Goal: Obtain resource: Download file/media

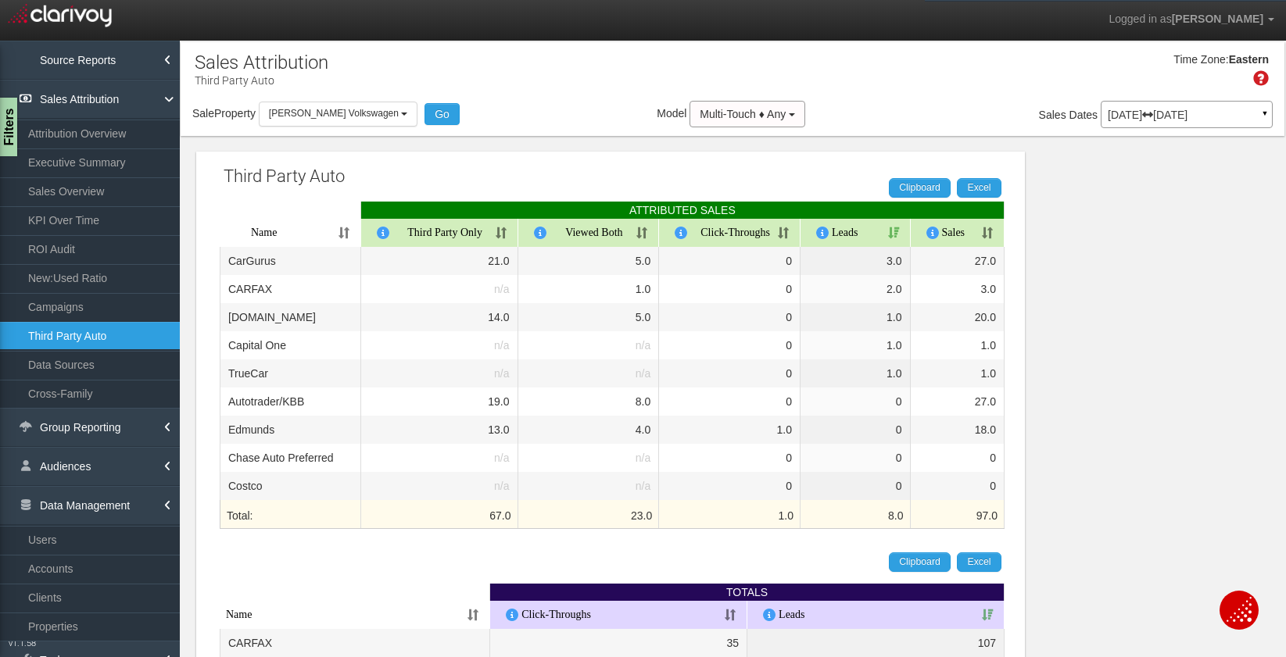
select select "object:29673"
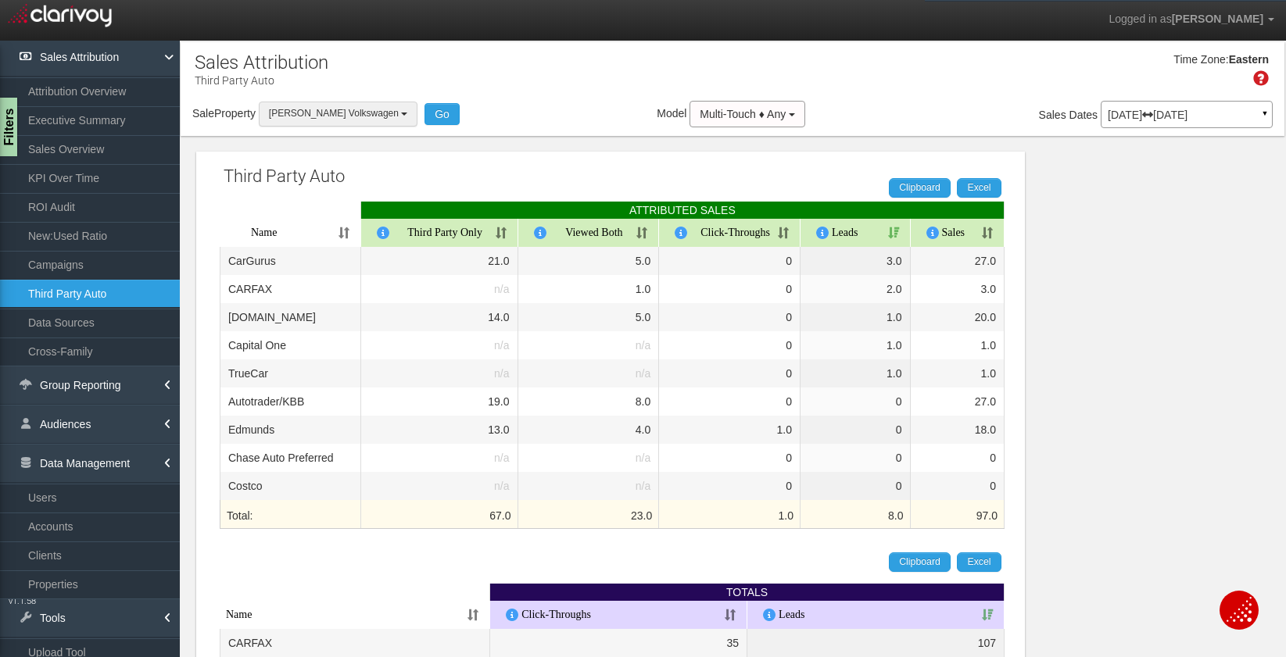
click at [323, 117] on span "[PERSON_NAME] Volkswagen" at bounding box center [334, 113] width 130 height 11
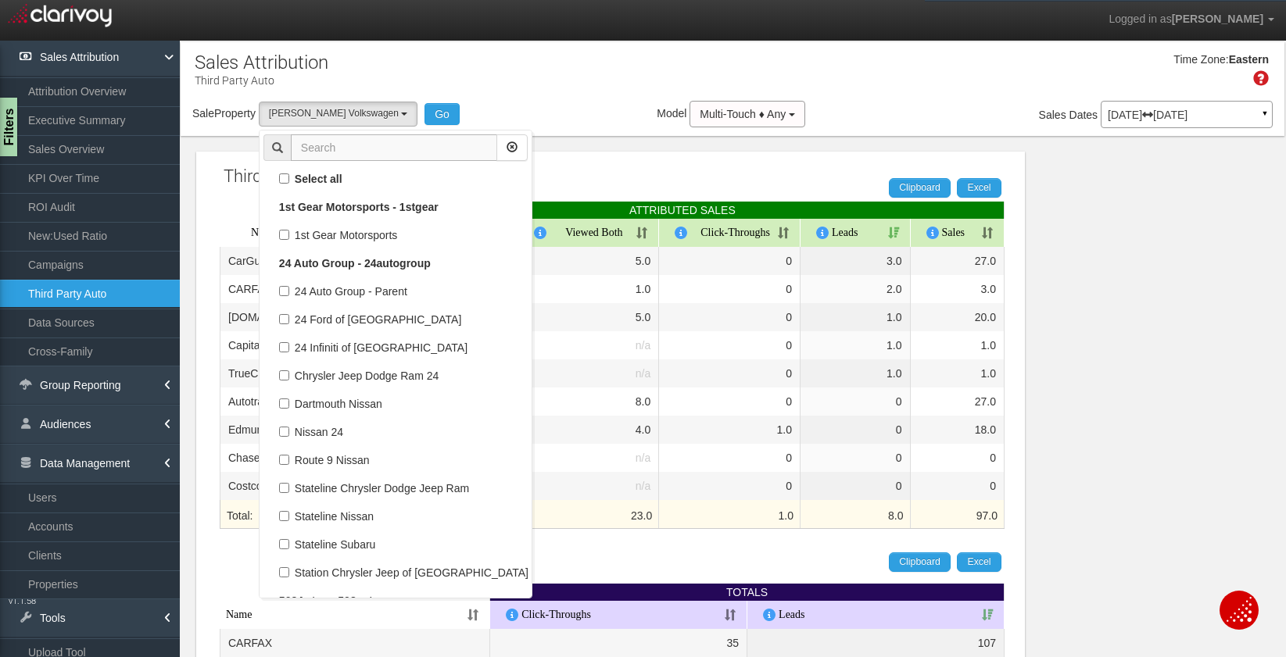
scroll to position [55755, 0]
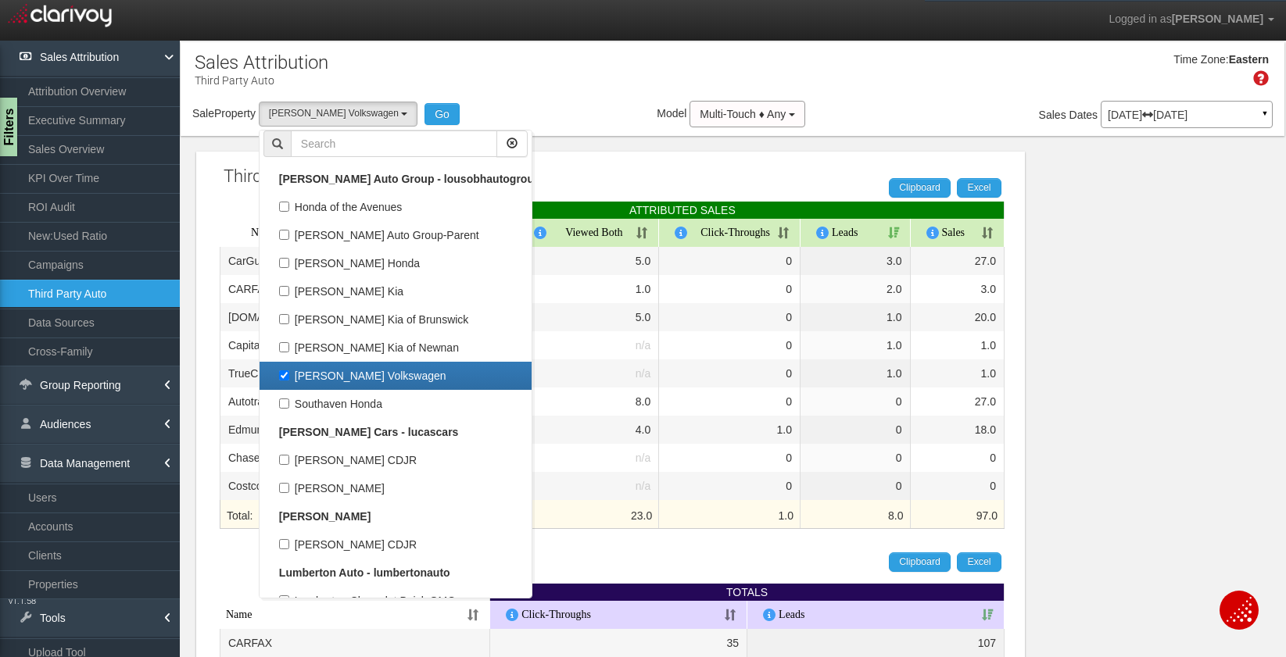
click at [321, 384] on label "[PERSON_NAME] Volkswagen" at bounding box center [395, 376] width 264 height 20
click at [289, 381] on input "[PERSON_NAME] Volkswagen" at bounding box center [284, 376] width 10 height 10
checkbox input "false"
select select
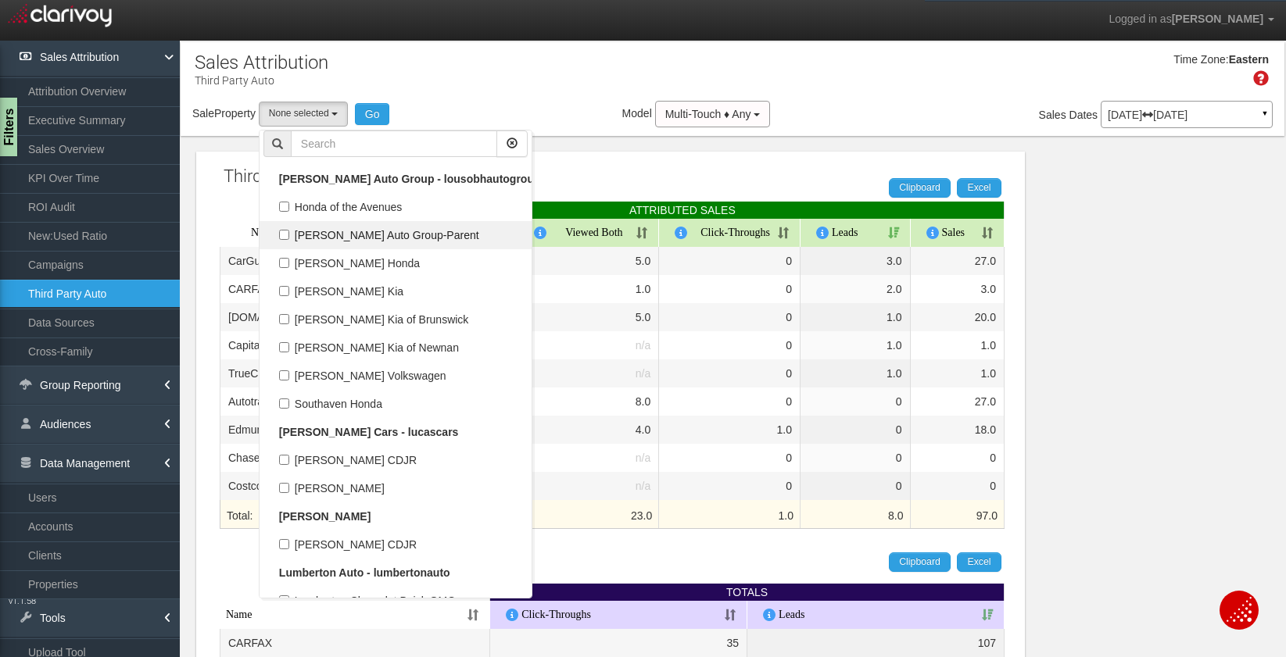
scroll to position [27962, 0]
click at [324, 142] on input "text" at bounding box center [394, 144] width 206 height 27
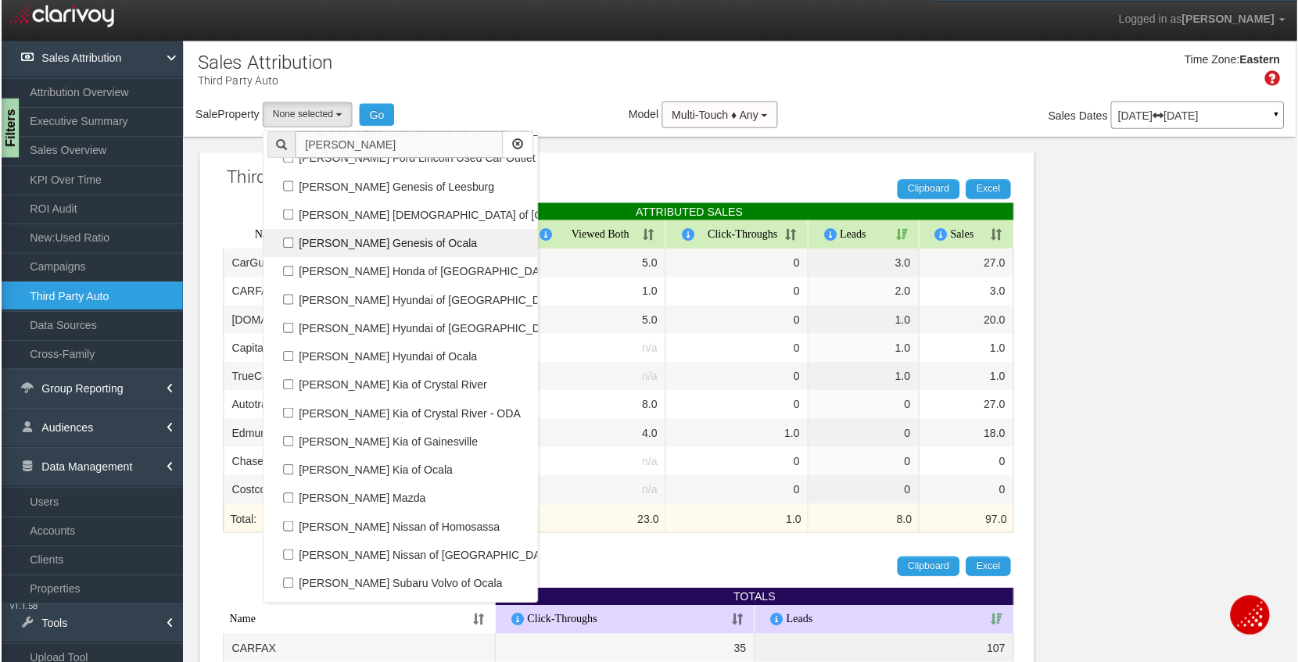
scroll to position [217, 0]
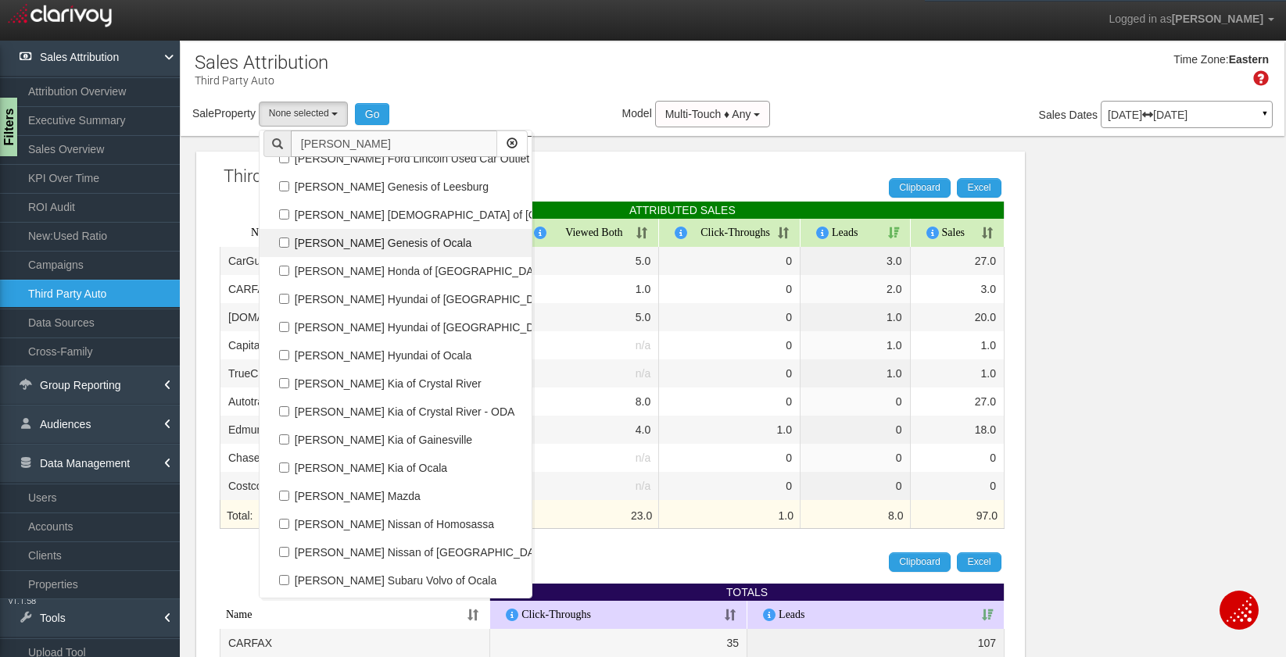
type input "[PERSON_NAME]"
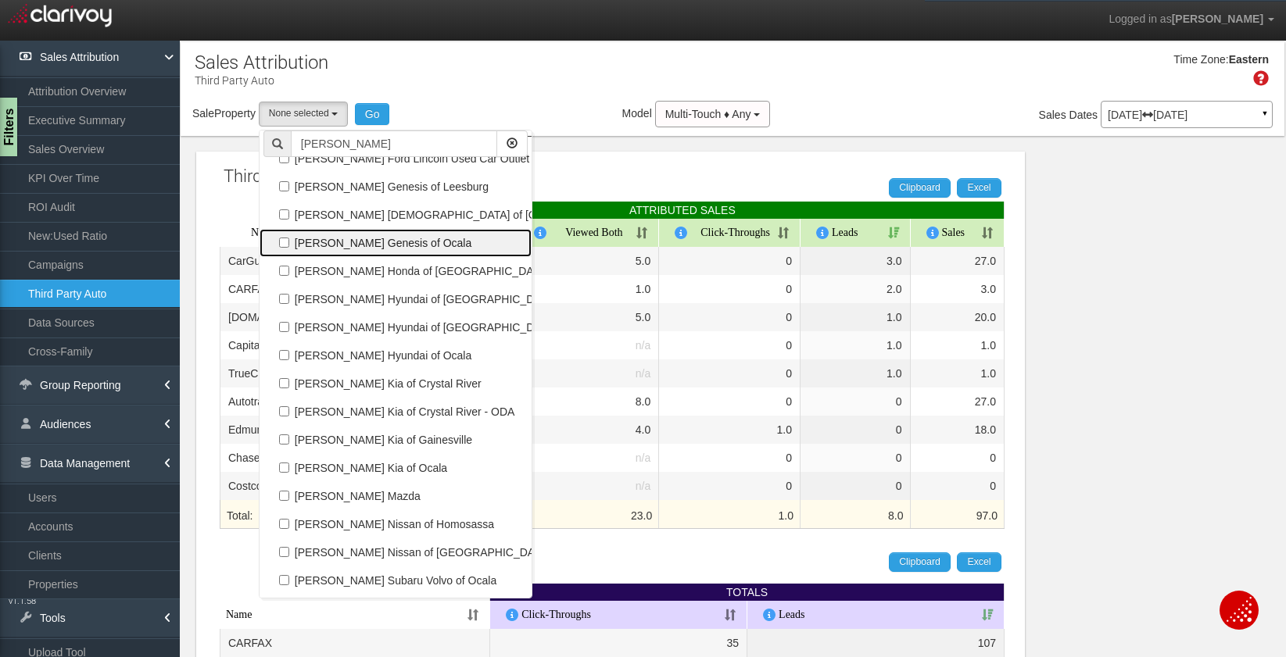
click at [355, 240] on label "[PERSON_NAME] Genesis of Ocala" at bounding box center [395, 243] width 264 height 20
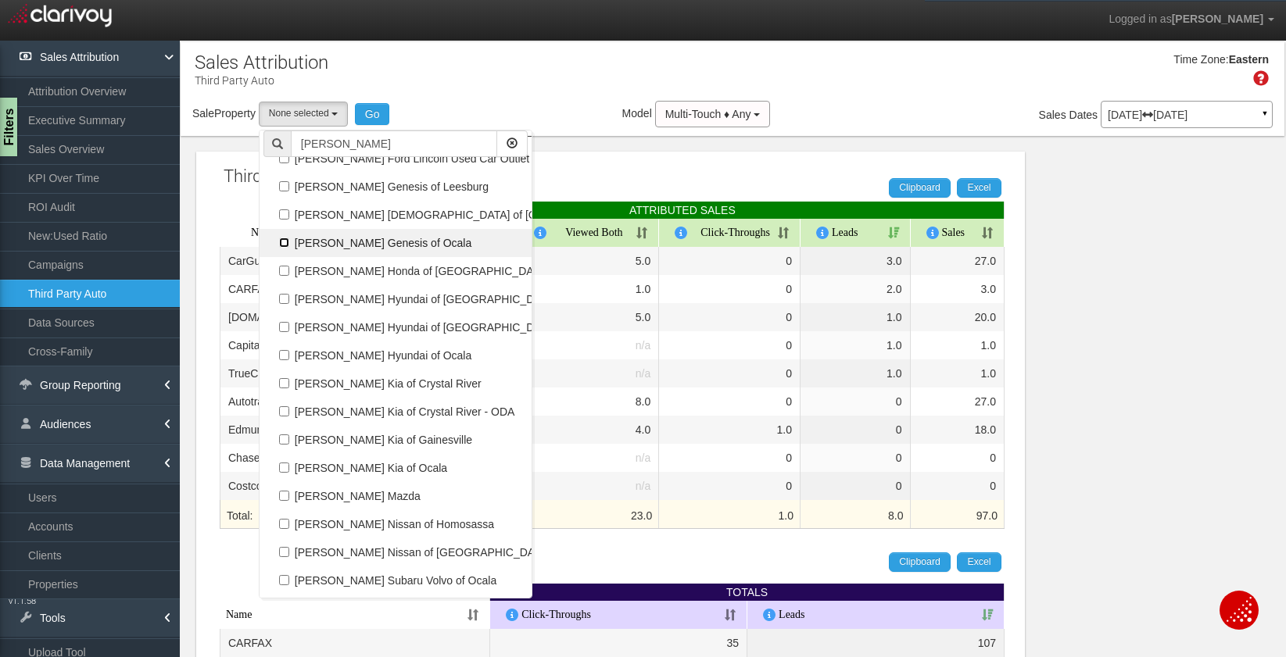
click at [289, 240] on input "[PERSON_NAME] Genesis of Ocala" at bounding box center [284, 243] width 10 height 10
checkbox input "true"
select select "object:29447"
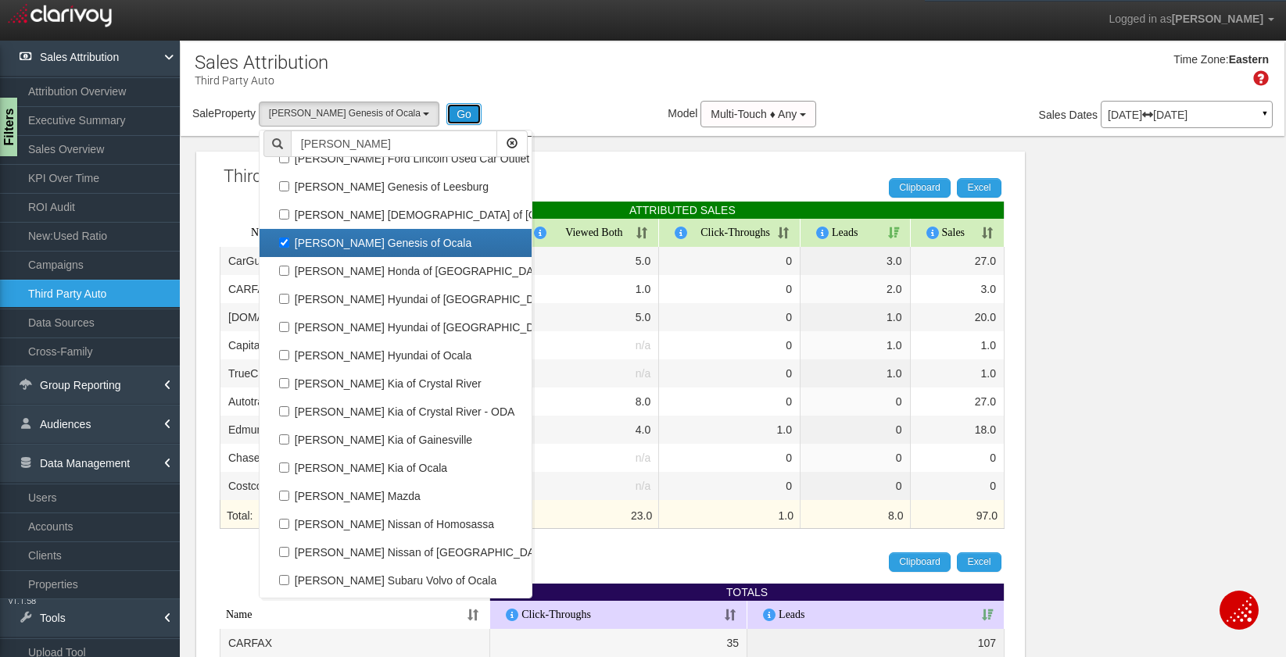
click at [446, 116] on button "Go" at bounding box center [463, 114] width 35 height 22
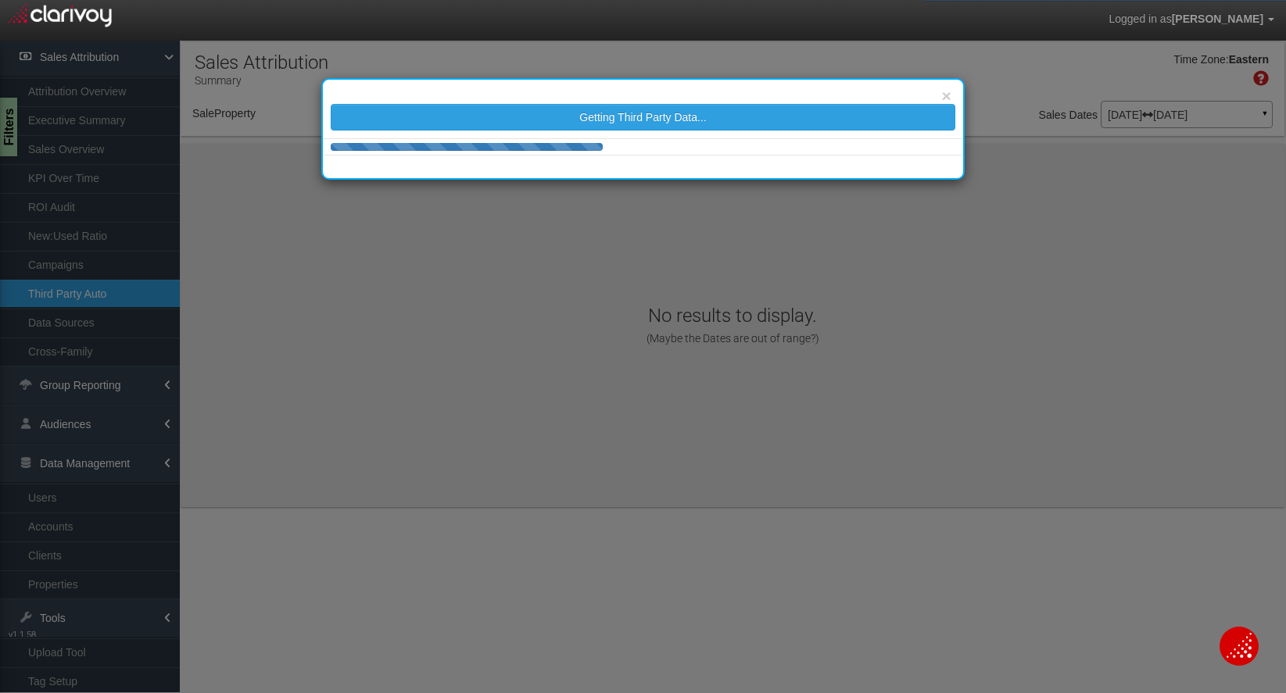
select select "object:32054"
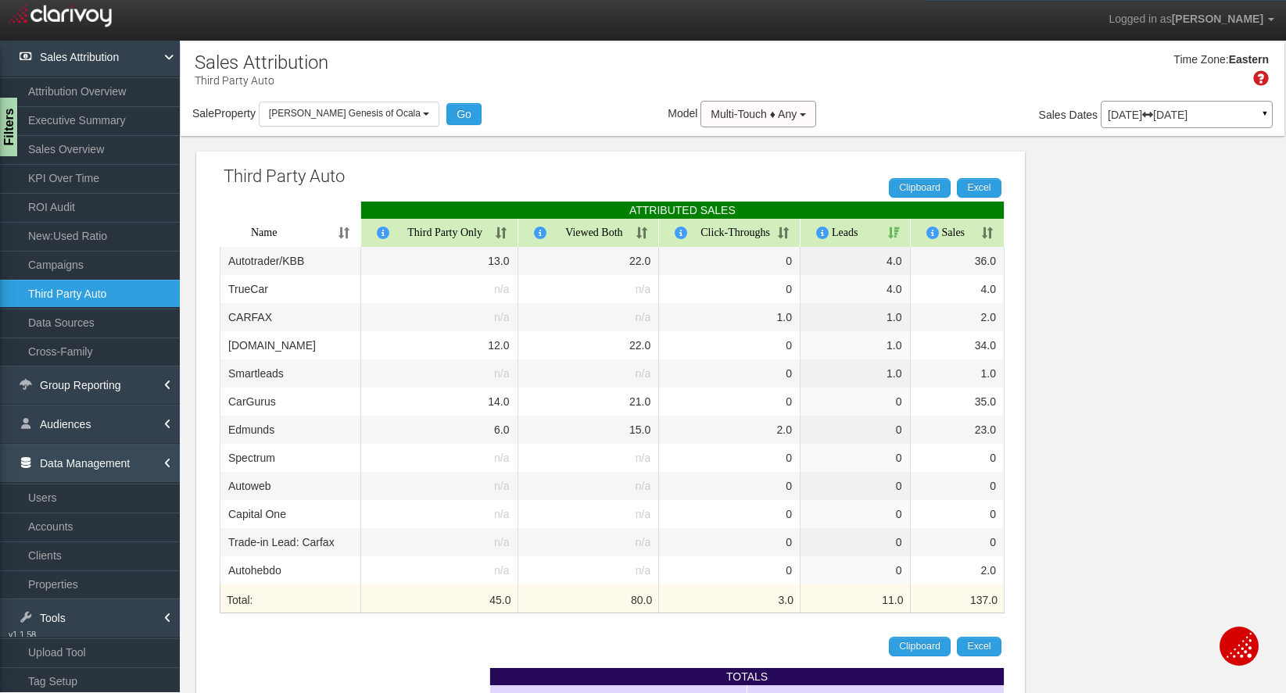
click at [125, 463] on link "Data Management" at bounding box center [90, 463] width 180 height 39
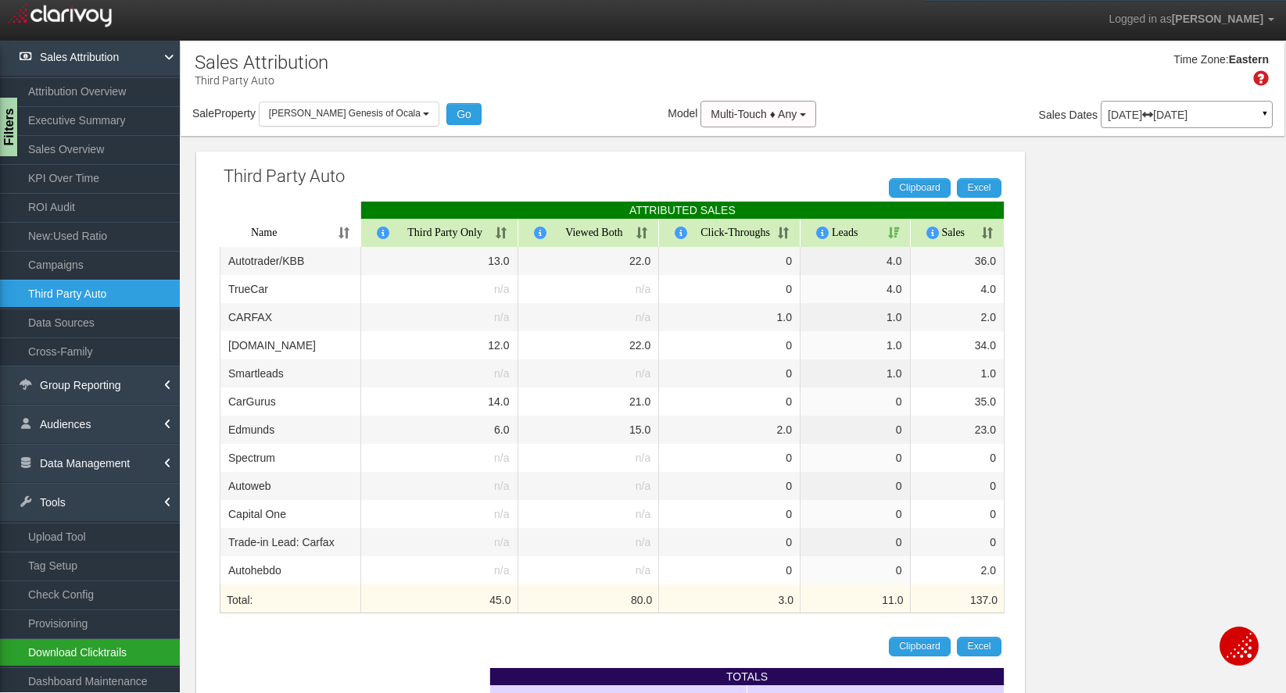
click at [94, 655] on link "Download Clicktrails" at bounding box center [90, 653] width 180 height 28
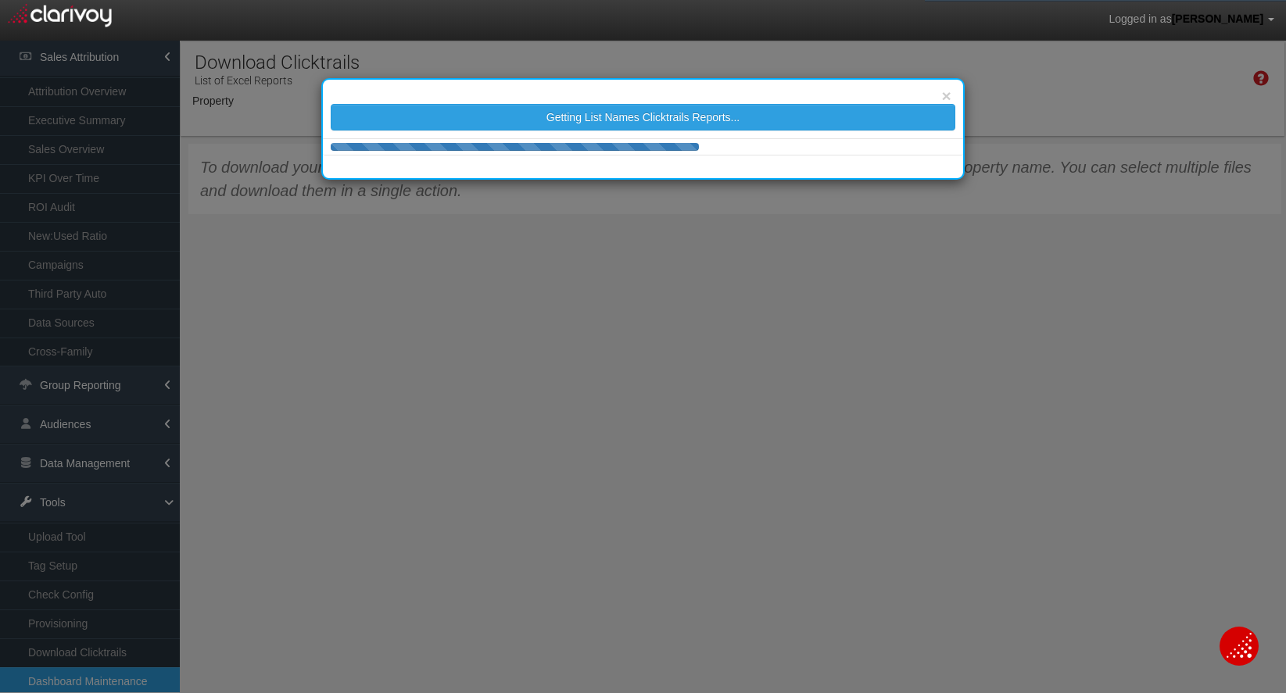
select select "object:34621"
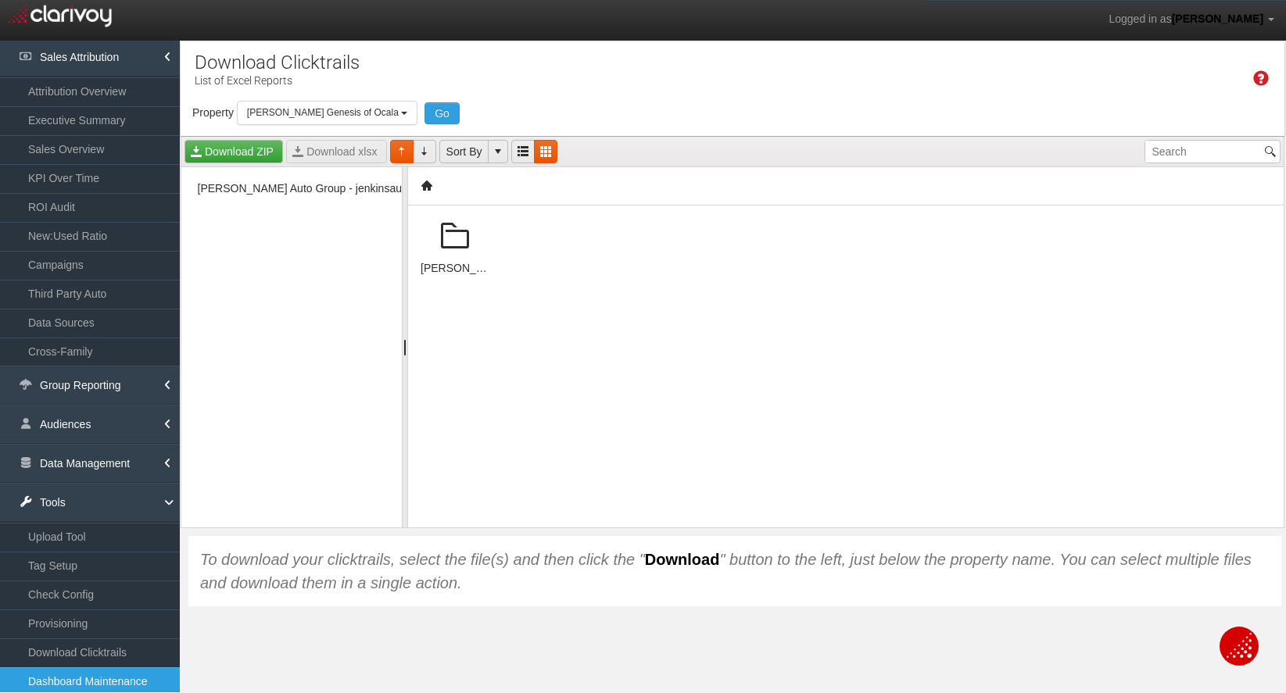
click at [442, 240] on span at bounding box center [455, 237] width 38 height 38
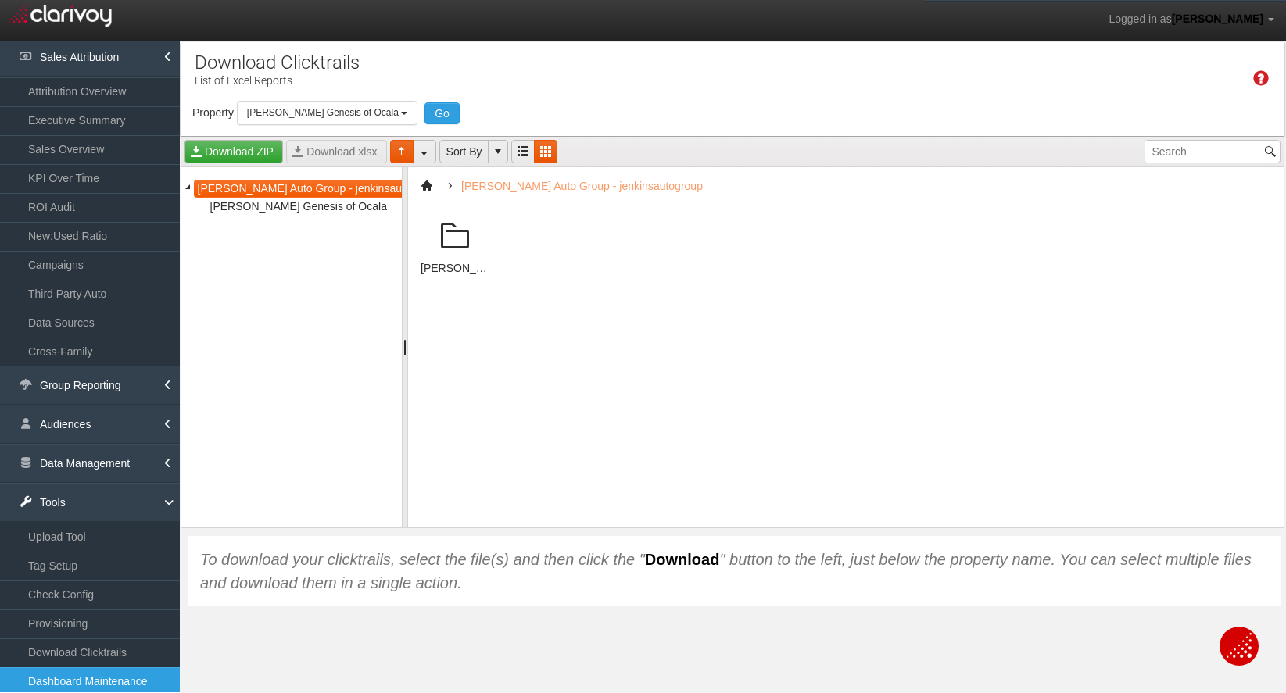
click at [456, 241] on span at bounding box center [455, 237] width 38 height 38
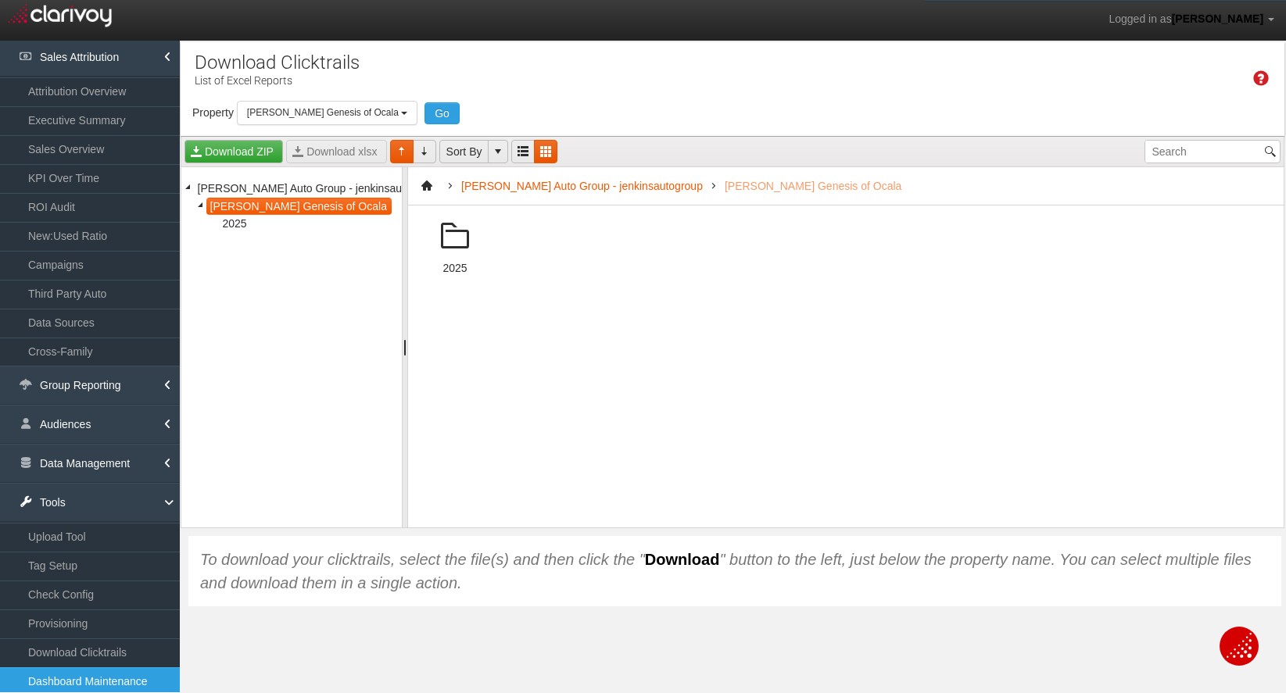
click at [456, 241] on span at bounding box center [455, 237] width 38 height 38
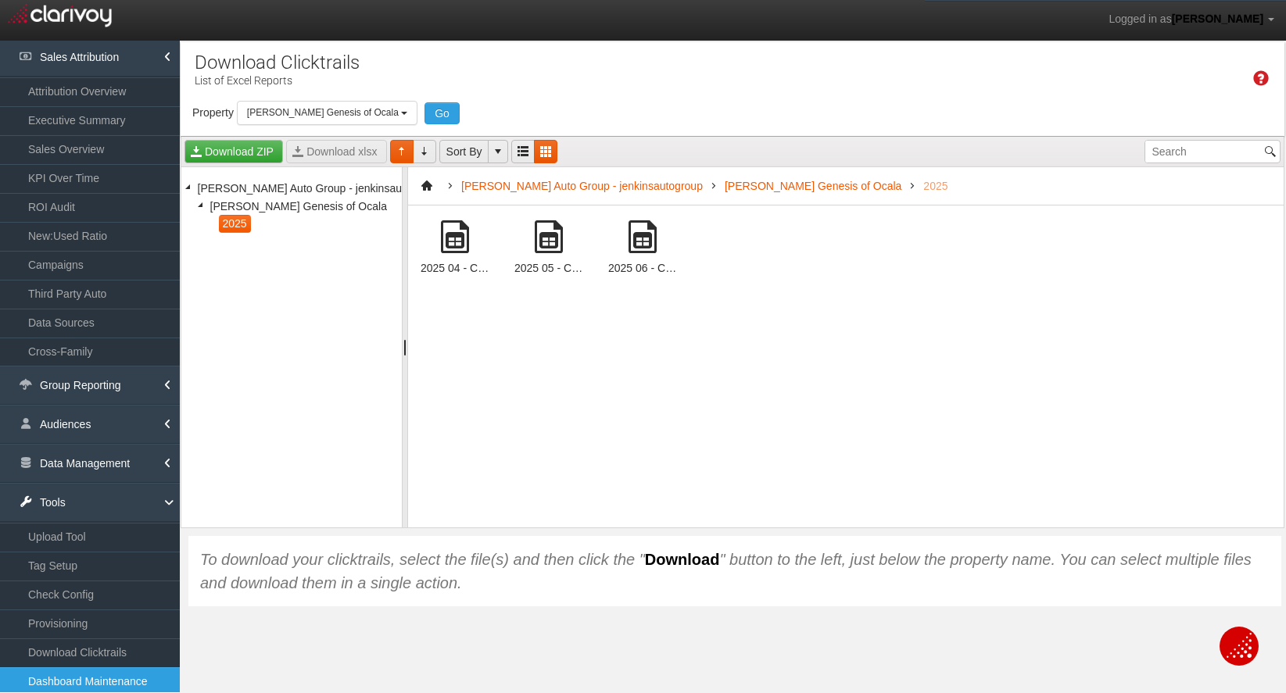
click at [647, 238] on span at bounding box center [643, 237] width 38 height 38
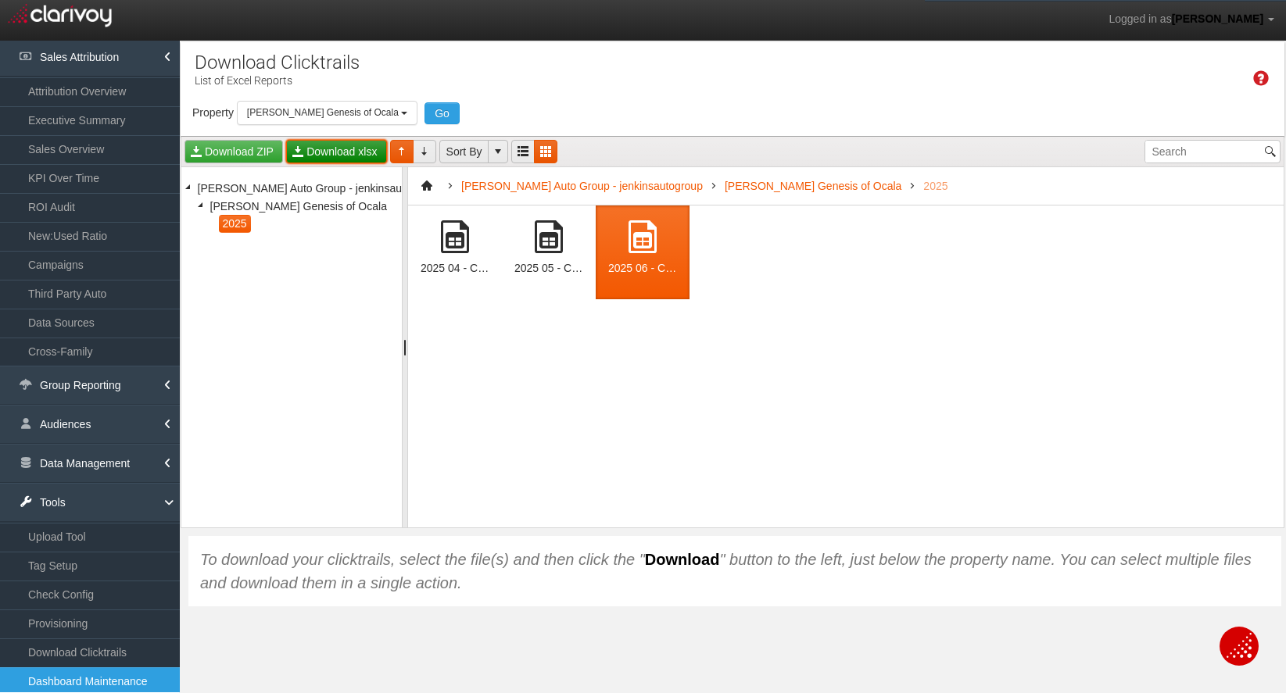
click at [321, 156] on link "Download xlsx" at bounding box center [336, 151] width 100 height 23
click at [650, 657] on section "Download Clicktrails List of Excel Reports Time Zone: Eastern Property Loading …" at bounding box center [732, 387] width 1107 height 693
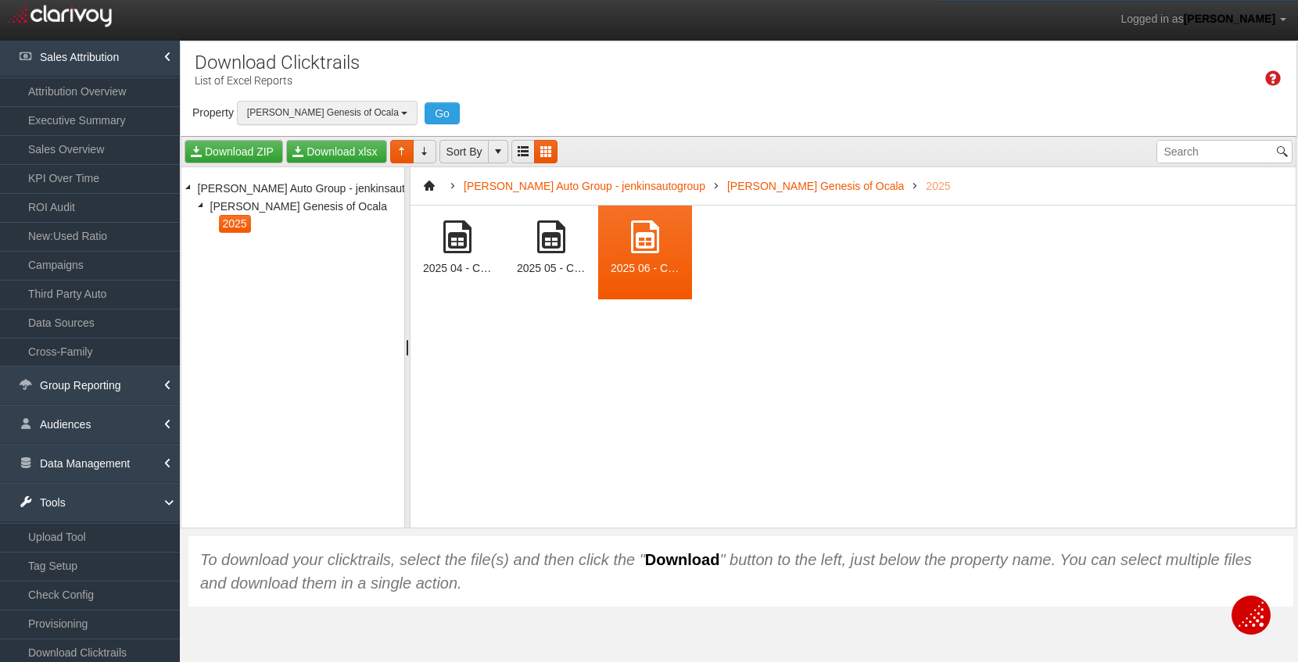
click at [285, 114] on span "[PERSON_NAME] Genesis of Ocala" at bounding box center [323, 112] width 152 height 11
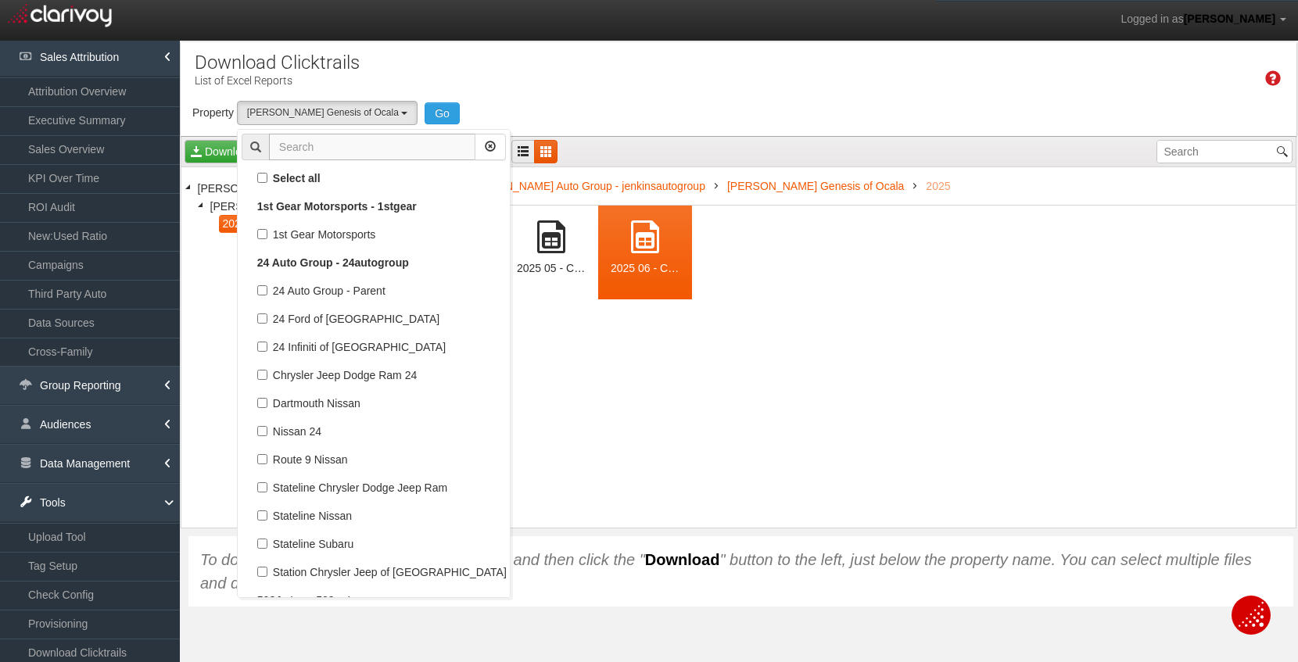
scroll to position [46636, 0]
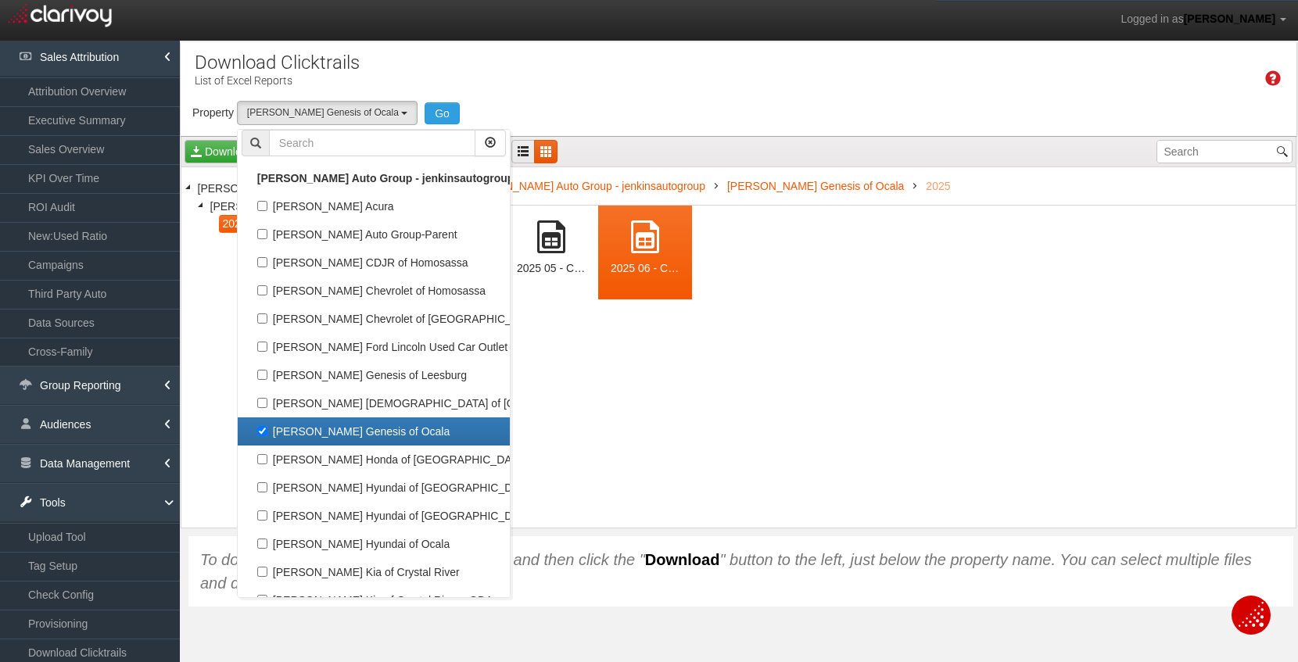
click at [309, 434] on label "[PERSON_NAME] Genesis of Ocala" at bounding box center [374, 431] width 264 height 20
click at [267, 434] on input "[PERSON_NAME] Genesis of Ocala" at bounding box center [262, 431] width 10 height 10
checkbox input "false"
select select
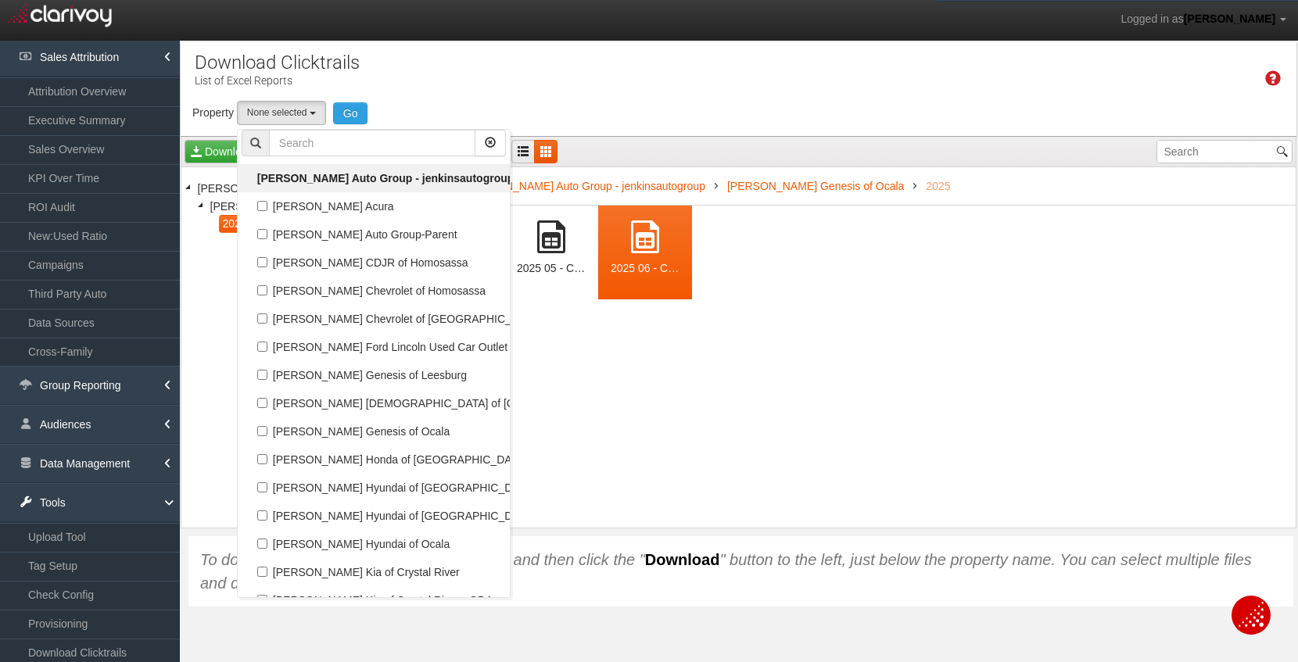
scroll to position [23431, 0]
click at [316, 145] on input "text" at bounding box center [372, 143] width 206 height 27
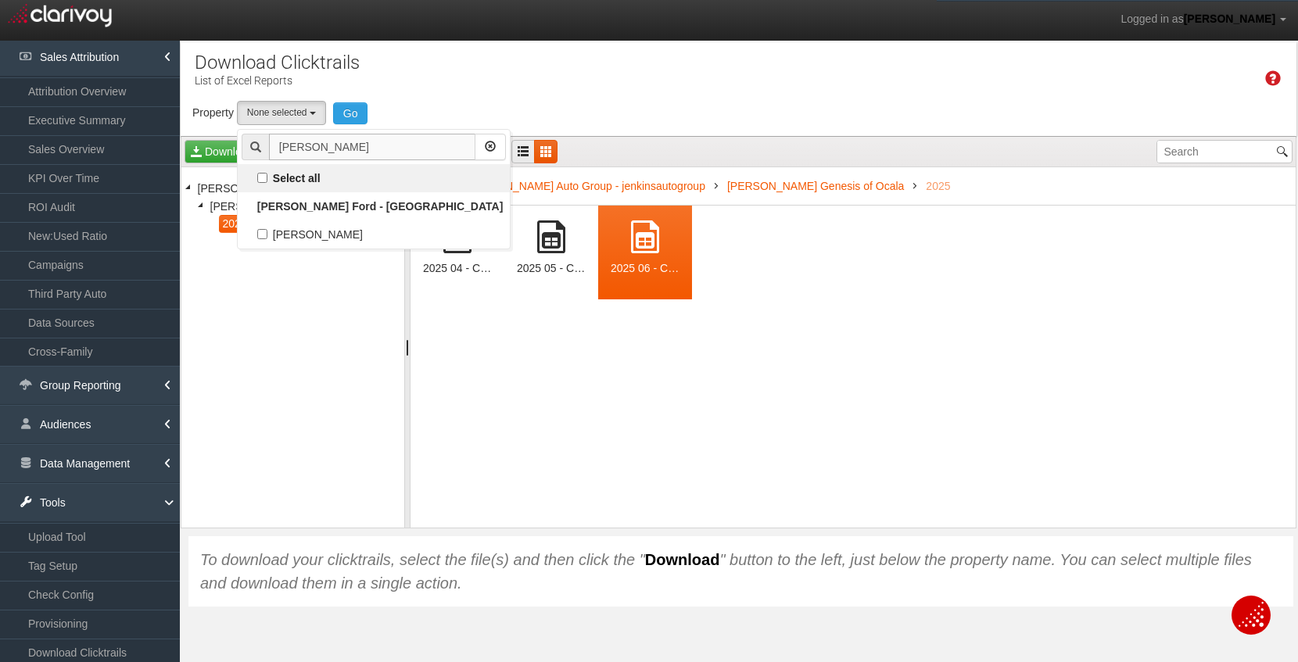
scroll to position [0, 0]
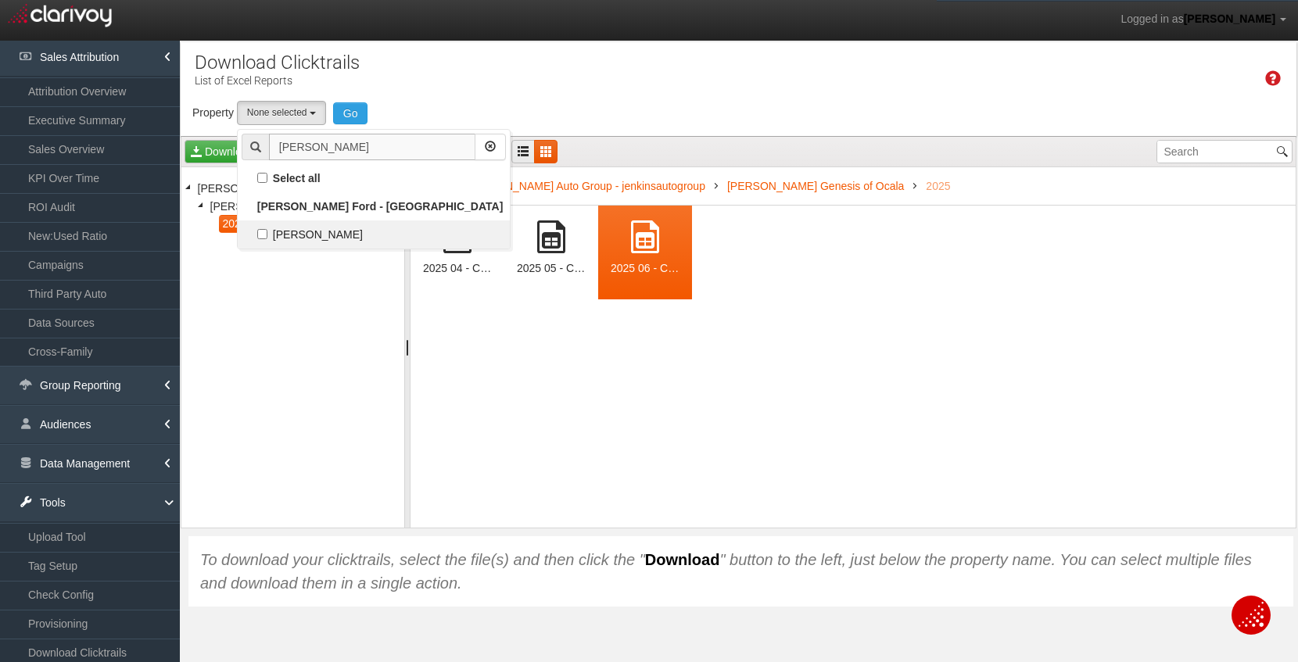
type input "[PERSON_NAME]"
click at [330, 229] on label "[PERSON_NAME]" at bounding box center [374, 234] width 264 height 20
click at [267, 229] on input "[PERSON_NAME]" at bounding box center [262, 234] width 10 height 10
checkbox input "true"
select select "object:34422"
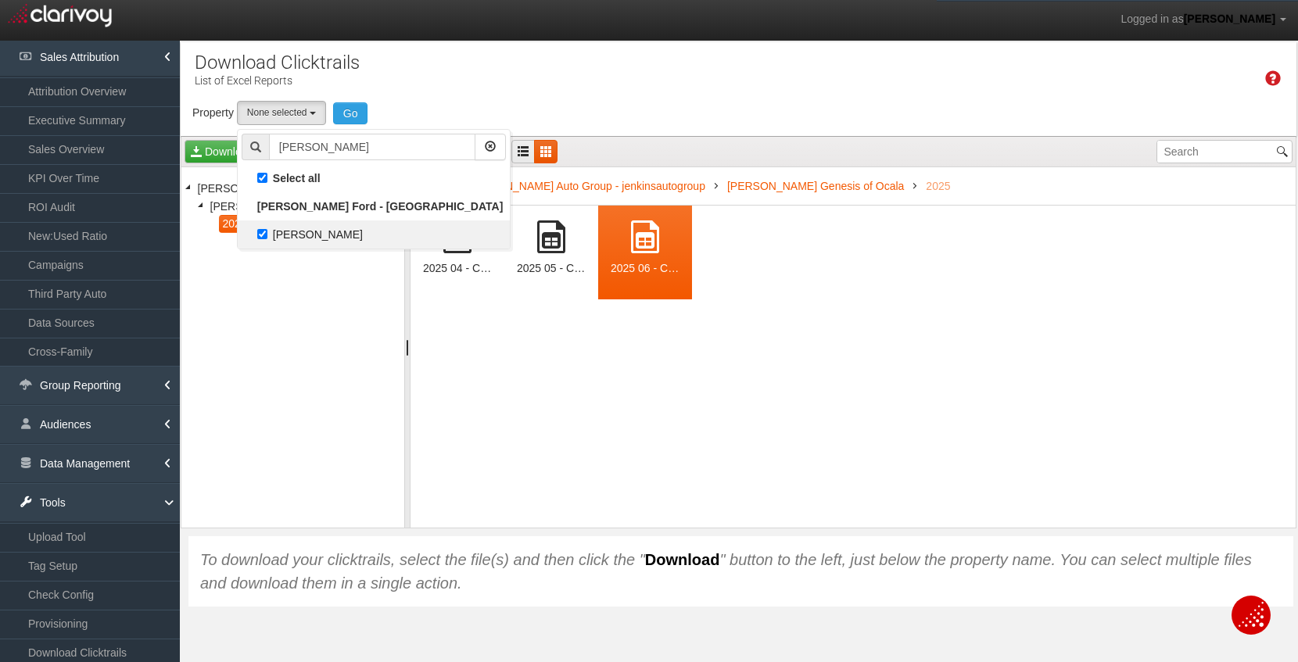
checkbox input "true"
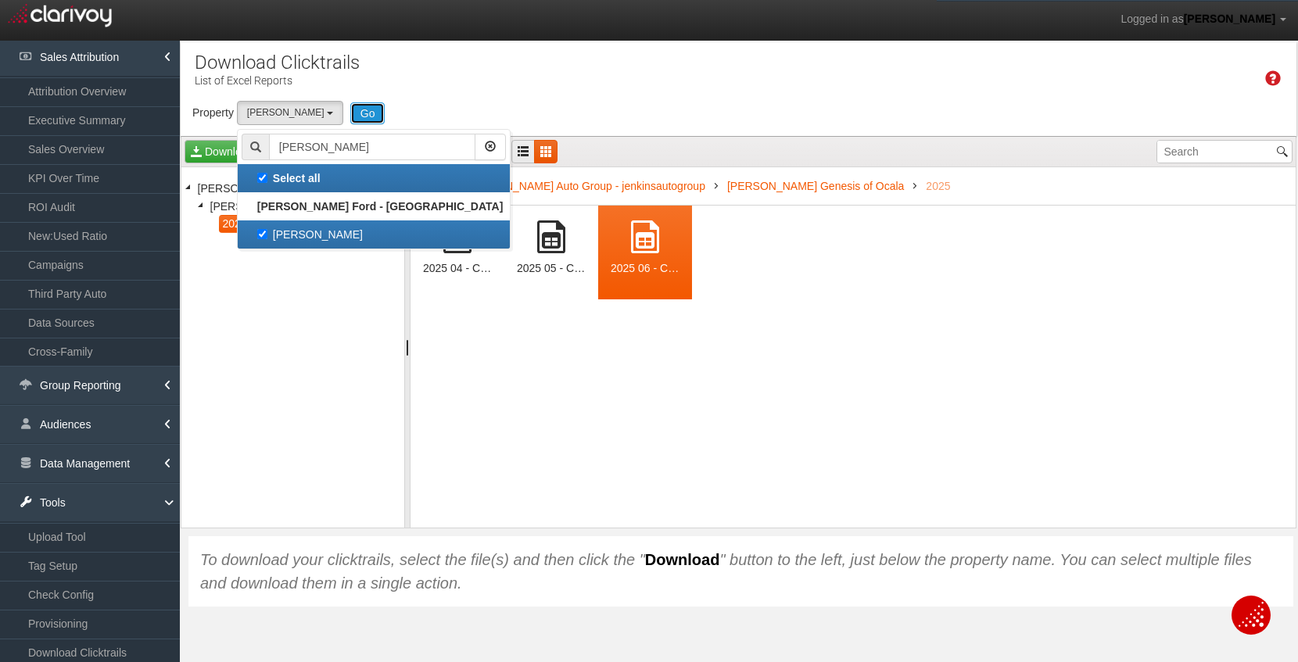
click at [350, 118] on button "Go" at bounding box center [367, 113] width 35 height 22
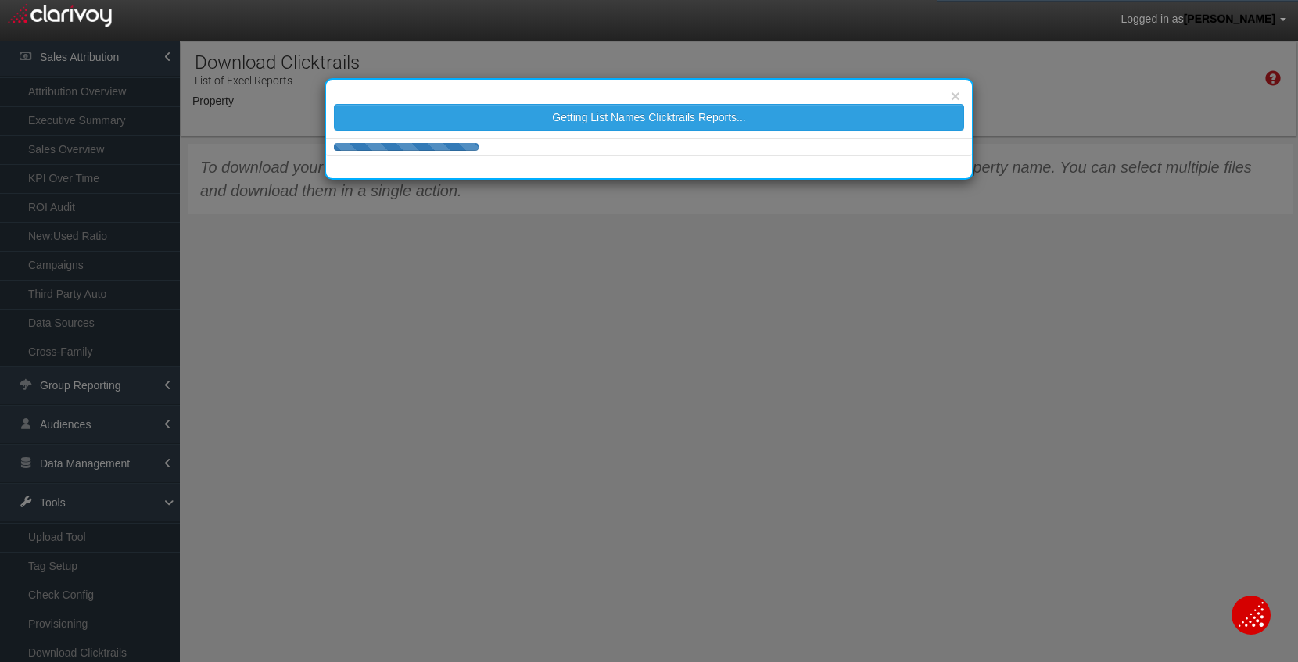
select select "object:36989"
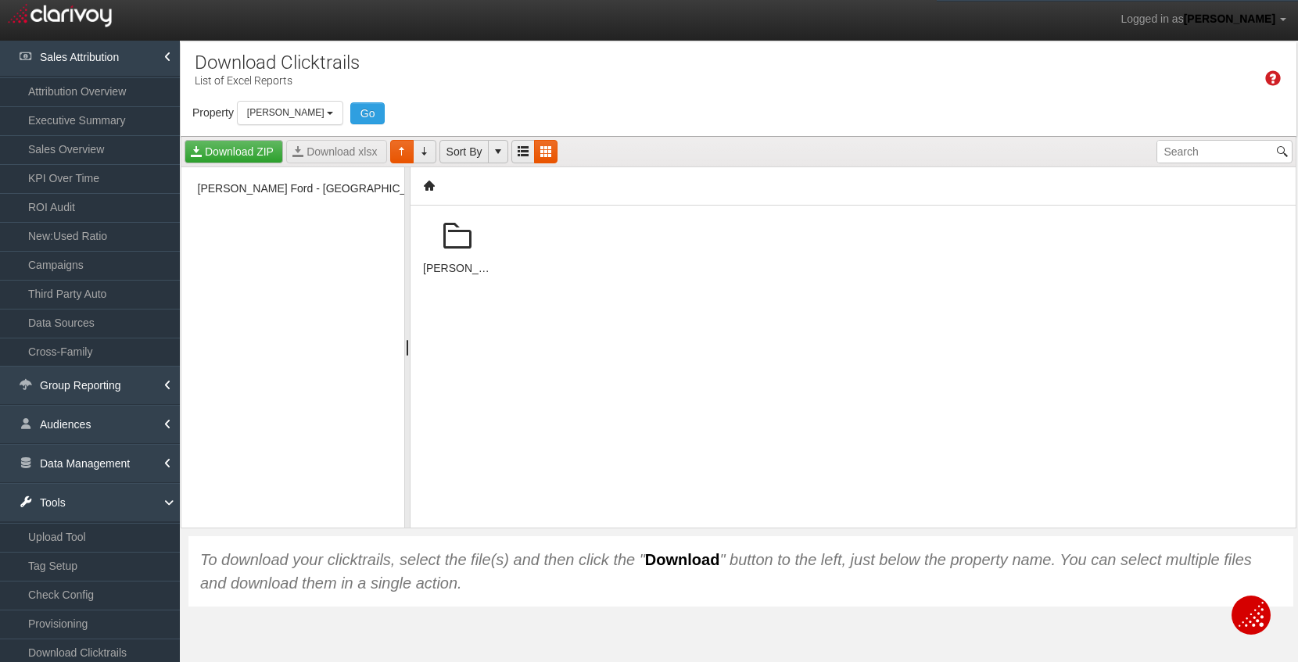
click at [468, 257] on div "[PERSON_NAME] Ford - [GEOGRAPHIC_DATA]" at bounding box center [457, 253] width 94 height 94
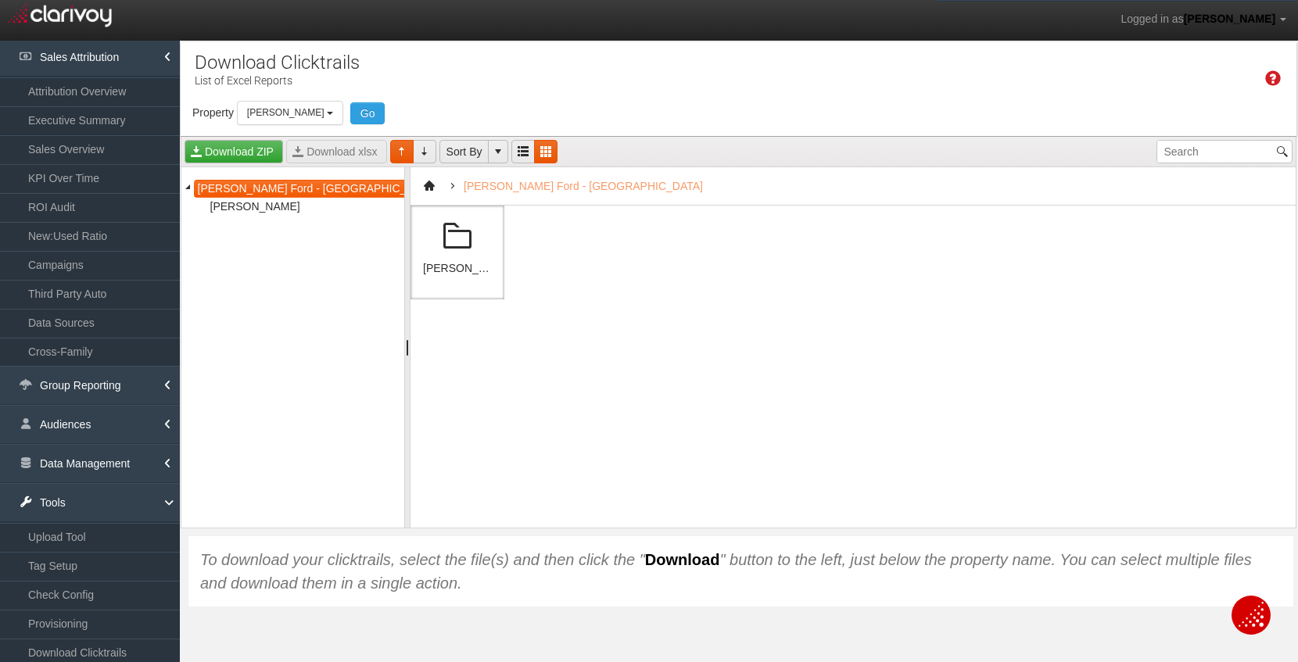
click at [468, 257] on div "[PERSON_NAME]" at bounding box center [457, 253] width 94 height 94
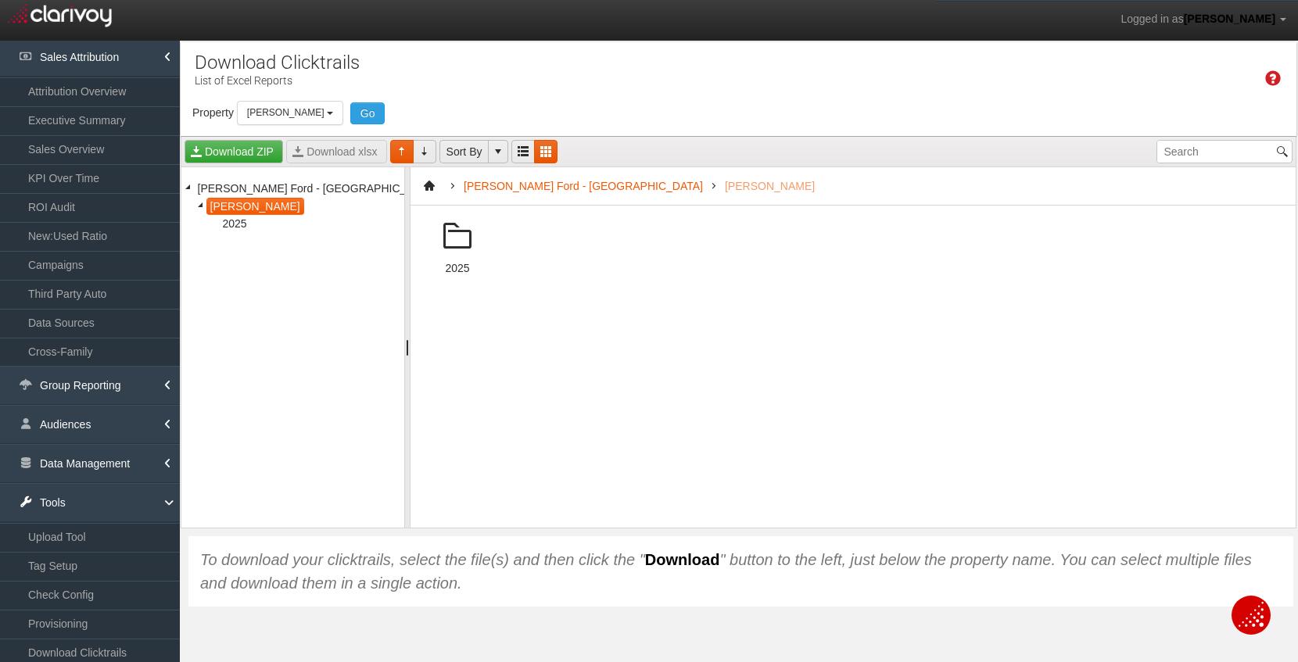
click at [468, 257] on div "2025" at bounding box center [457, 253] width 94 height 94
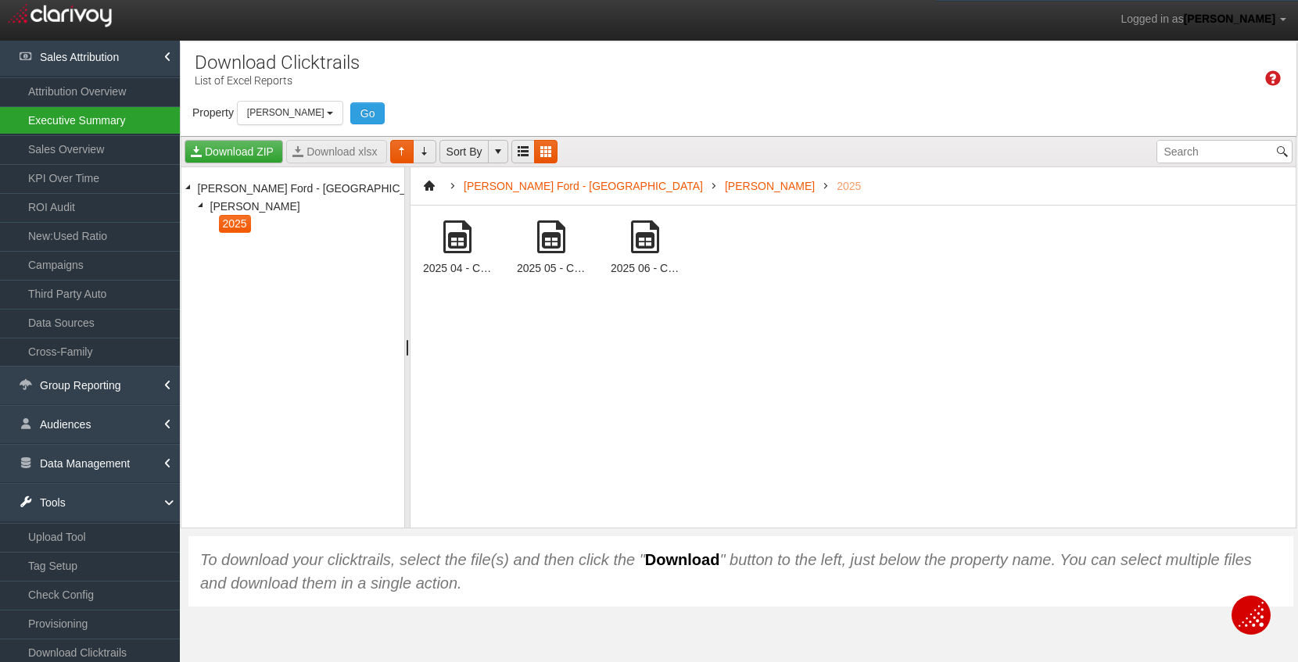
click at [70, 122] on link "Executive Summary" at bounding box center [90, 120] width 180 height 28
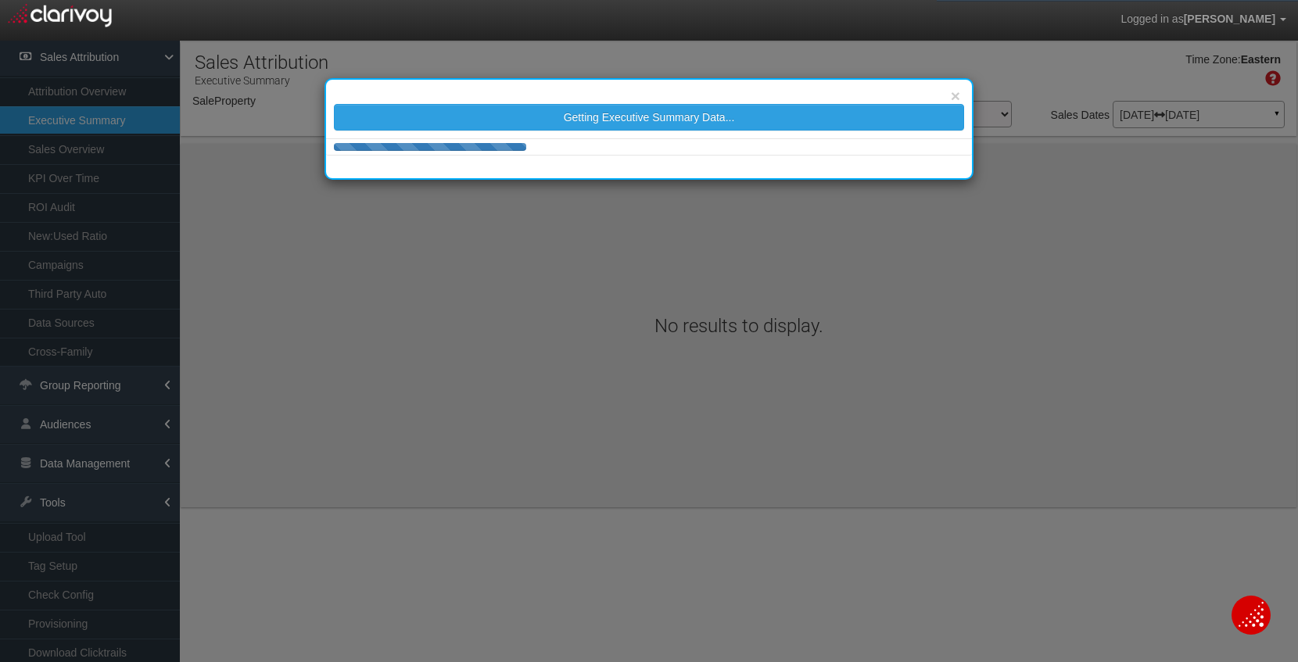
select select "object:39591"
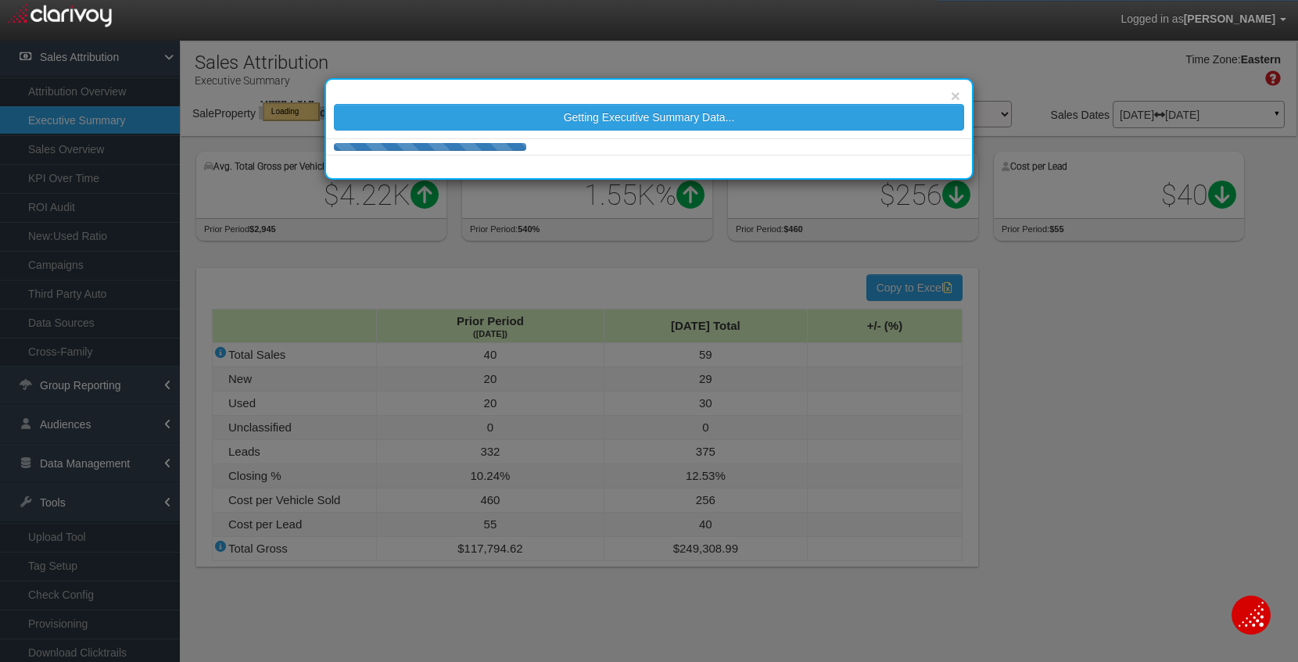
select select "object:39591"
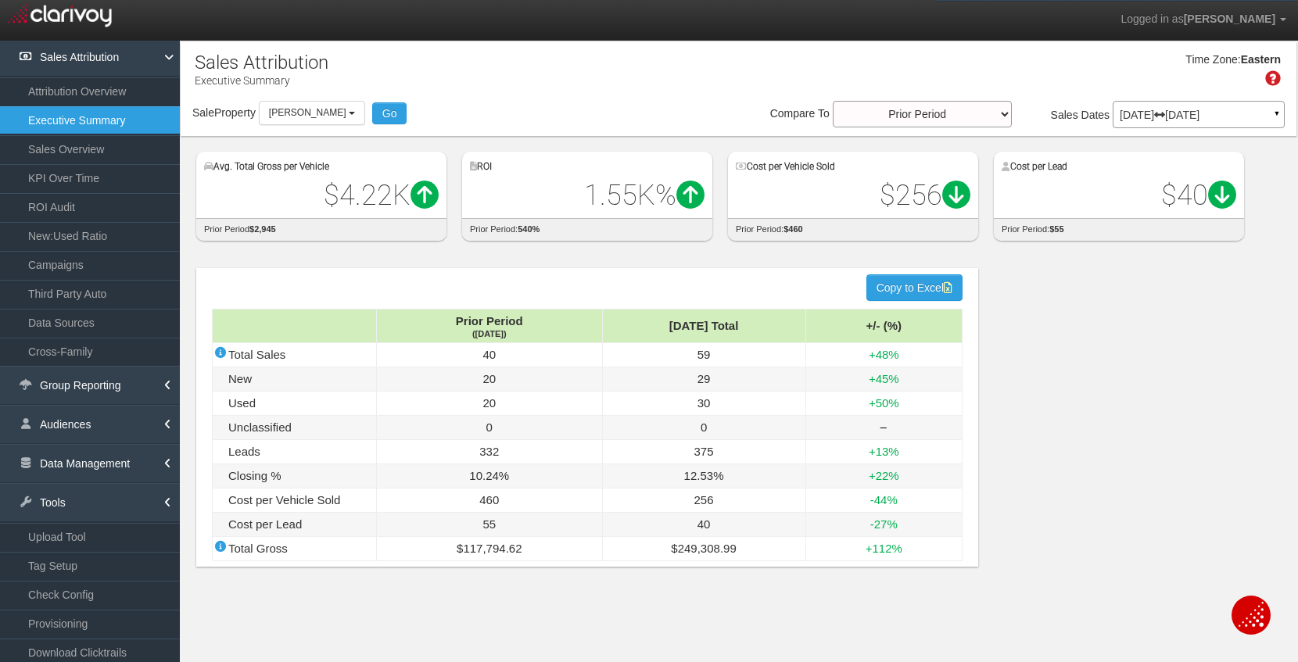
click at [1141, 114] on p "[DATE] [DATE]" at bounding box center [1199, 114] width 158 height 11
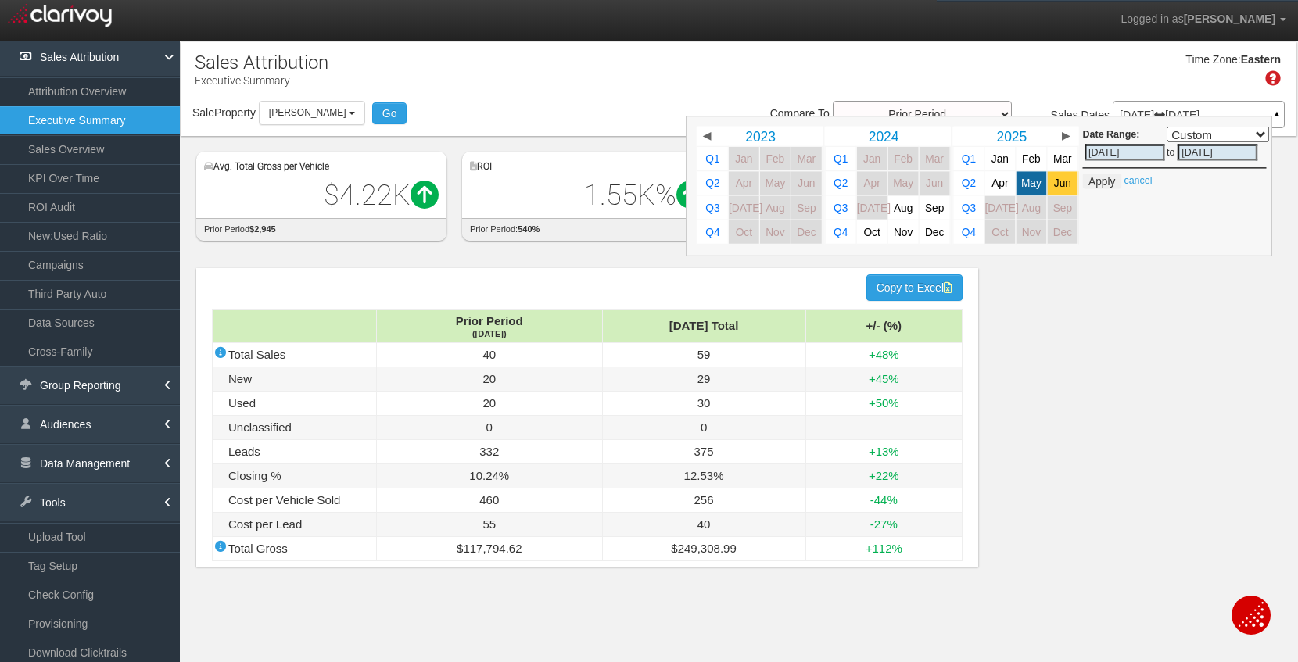
click at [1066, 181] on span "Jun" at bounding box center [1062, 183] width 17 height 12
select select ","
type input "[DATE]"
click at [1104, 181] on button "Apply" at bounding box center [1102, 182] width 38 height 16
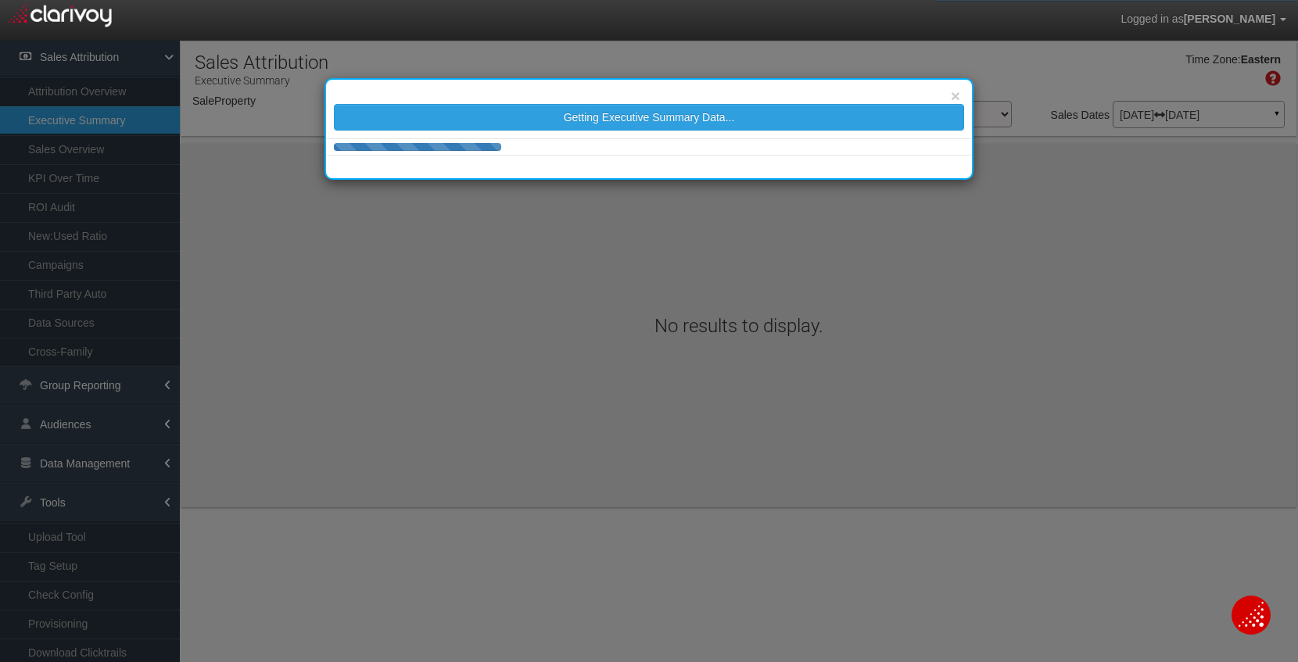
select select "object:42193"
